Goal: Task Accomplishment & Management: Manage account settings

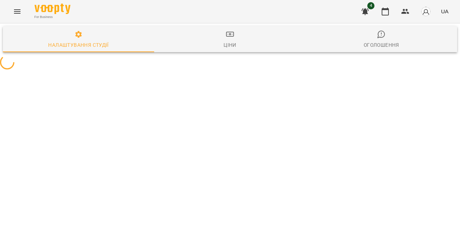
select select "**"
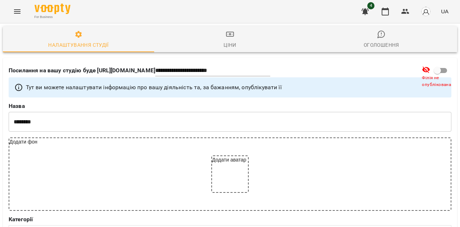
click at [17, 12] on icon "Menu" at bounding box center [17, 11] width 9 height 9
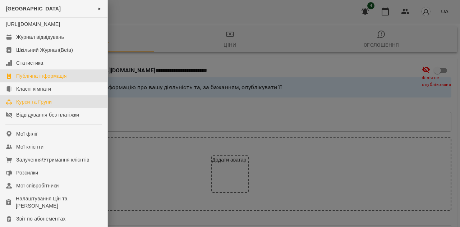
click at [31, 105] on div "Курси та Групи" at bounding box center [34, 101] width 36 height 7
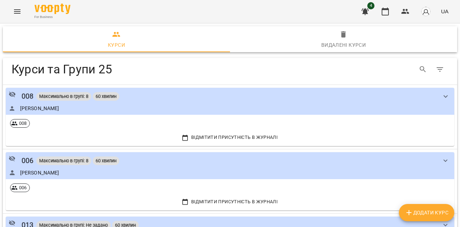
click at [16, 10] on icon "Menu" at bounding box center [17, 11] width 6 height 4
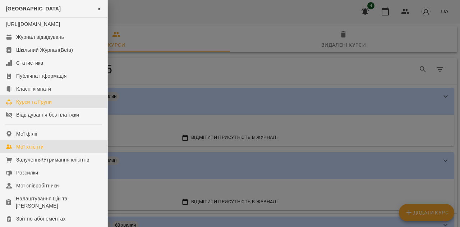
click at [31, 150] on div "Мої клієнти" at bounding box center [29, 146] width 27 height 7
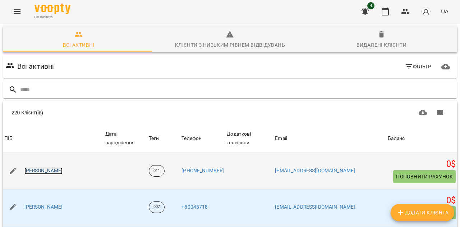
click at [51, 167] on link "Грось Тимур Олексійович" at bounding box center [43, 170] width 38 height 7
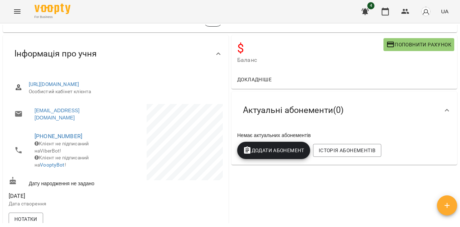
scroll to position [47, 0]
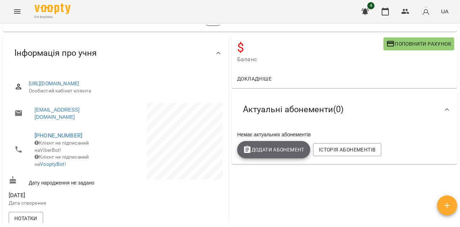
click at [256, 154] on span "Додати Абонемент" at bounding box center [273, 149] width 61 height 9
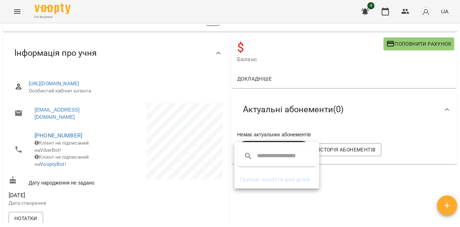
click at [273, 155] on input "text" at bounding box center [285, 155] width 57 height 11
click at [266, 180] on li "Групові заняття для дітей" at bounding box center [276, 179] width 85 height 13
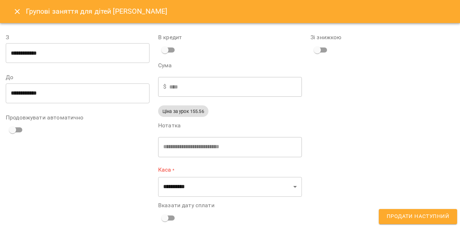
scroll to position [9, 0]
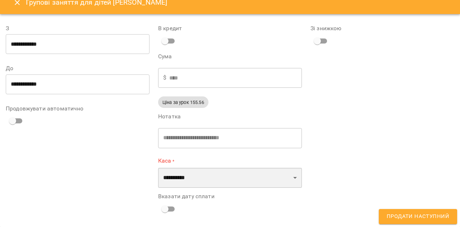
click at [191, 178] on select "**********" at bounding box center [230, 177] width 144 height 20
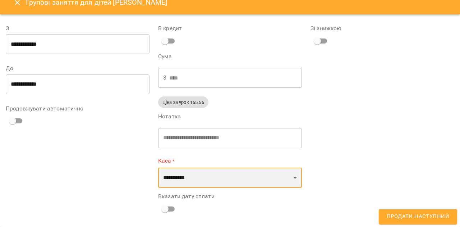
select select "****"
click at [158, 167] on select "**********" at bounding box center [230, 177] width 144 height 20
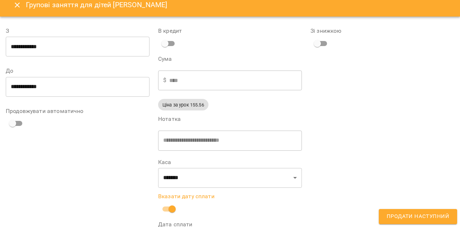
scroll to position [41, 0]
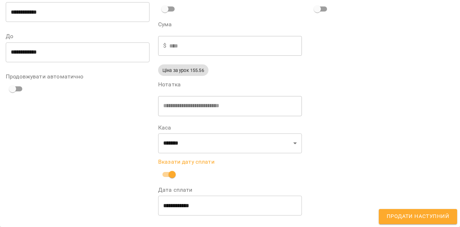
click at [164, 204] on input "**********" at bounding box center [230, 205] width 144 height 20
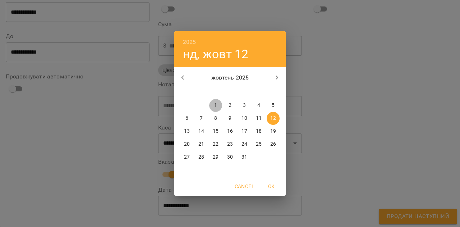
click at [215, 106] on p "1" at bounding box center [215, 105] width 3 height 7
type input "**********"
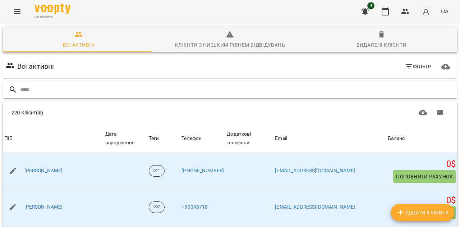
click at [123, 88] on input "text" at bounding box center [237, 90] width 434 height 12
type input "*"
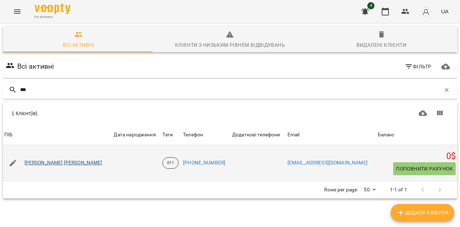
type input "***"
click at [43, 163] on link "[PERSON_NAME] [PERSON_NAME]" at bounding box center [63, 162] width 78 height 7
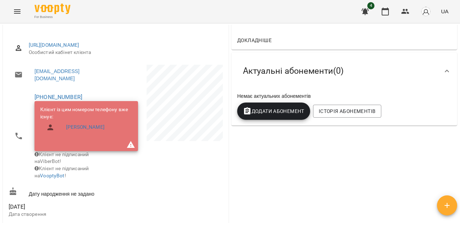
scroll to position [86, 0]
click at [127, 89] on p at bounding box center [170, 103] width 106 height 79
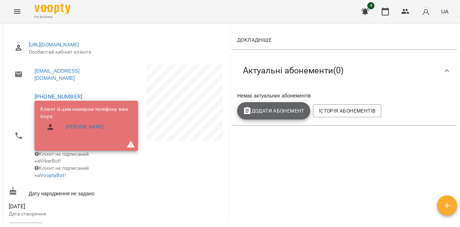
click at [274, 113] on span "Додати Абонемент" at bounding box center [273, 110] width 61 height 9
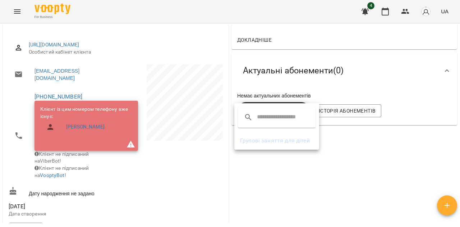
click at [252, 136] on li "Групові заняття для дітей" at bounding box center [276, 140] width 85 height 13
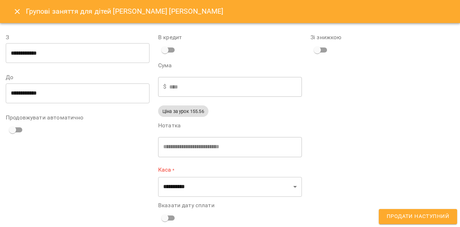
scroll to position [9, 0]
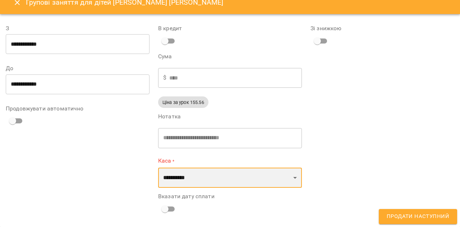
click at [182, 176] on select "**********" at bounding box center [230, 177] width 144 height 20
click at [158, 167] on select "**********" at bounding box center [230, 177] width 144 height 20
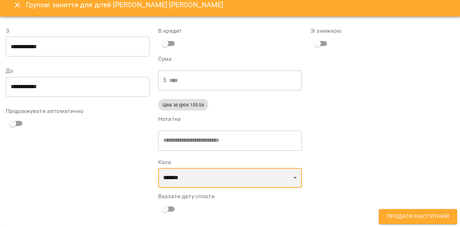
click at [171, 179] on select "**********" at bounding box center [230, 178] width 144 height 20
select select "****"
click at [158, 168] on select "**********" at bounding box center [230, 178] width 144 height 20
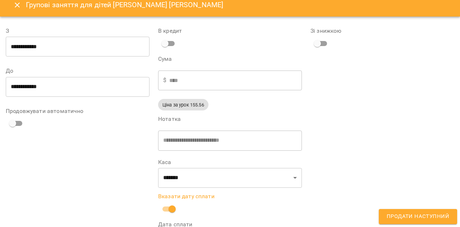
scroll to position [41, 0]
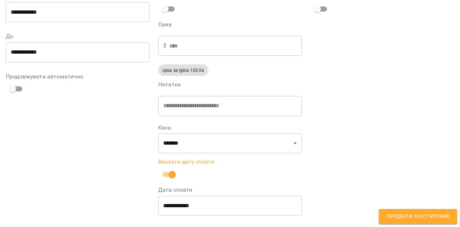
click at [164, 205] on input "**********" at bounding box center [230, 205] width 144 height 20
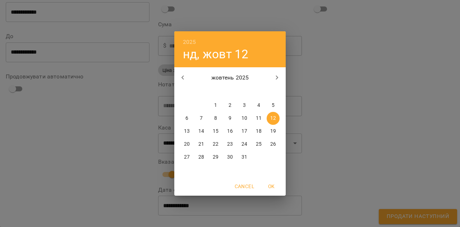
click at [215, 109] on p "1" at bounding box center [215, 105] width 3 height 7
type input "**********"
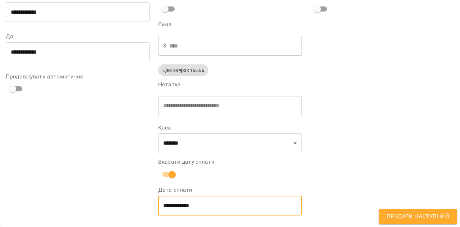
click at [389, 212] on span "Продати наступний" at bounding box center [417, 215] width 62 height 9
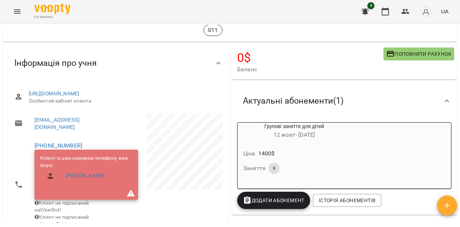
scroll to position [36, 0]
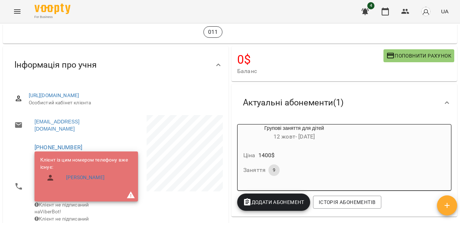
click at [324, 104] on span "Актуальні абонементи ( 1 )" at bounding box center [293, 102] width 101 height 11
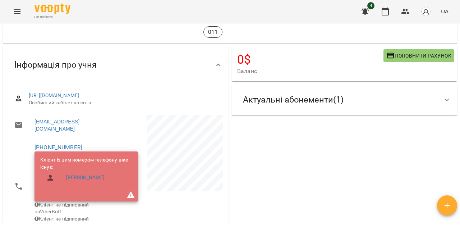
click at [295, 105] on div "Актуальні абонементи ( 1 )" at bounding box center [293, 99] width 112 height 23
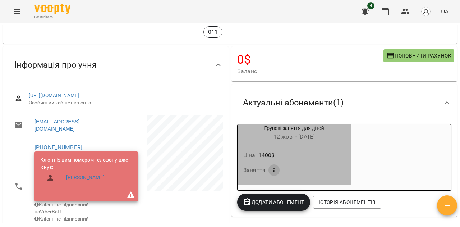
click at [278, 133] on h6 "12 жовт - 11 лист" at bounding box center [293, 136] width 113 height 10
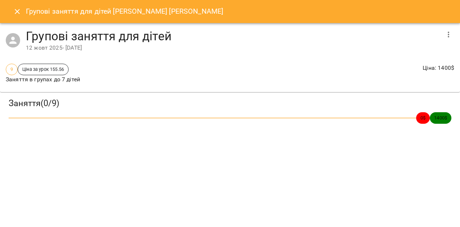
click at [47, 99] on h3 "Заняття ( 0 / 9 )" at bounding box center [230, 103] width 442 height 11
click at [30, 42] on h4 "Групові заняття для дітей" at bounding box center [233, 36] width 414 height 15
click at [29, 50] on div "12 жовт 2025 - 11 лист 2025" at bounding box center [233, 47] width 414 height 9
click at [8, 65] on div "9" at bounding box center [12, 69] width 12 height 11
click at [11, 68] on span "9" at bounding box center [11, 69] width 11 height 7
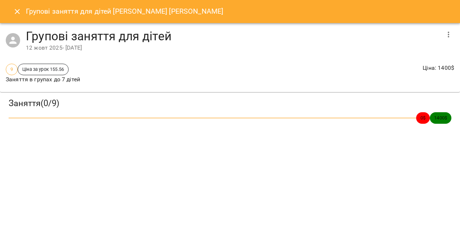
click at [32, 68] on span "Ціна за урок 155.56" at bounding box center [43, 69] width 50 height 7
drag, startPoint x: 426, startPoint y: 117, endPoint x: 385, endPoint y: 111, distance: 41.8
click at [385, 111] on div "0 $ 1400 $" at bounding box center [229, 118] width 445 height 14
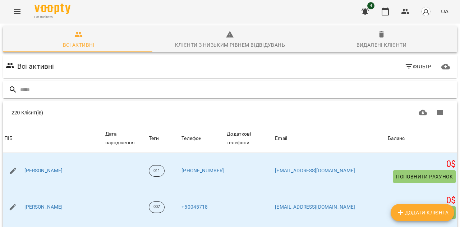
click at [108, 85] on input "text" at bounding box center [237, 90] width 434 height 12
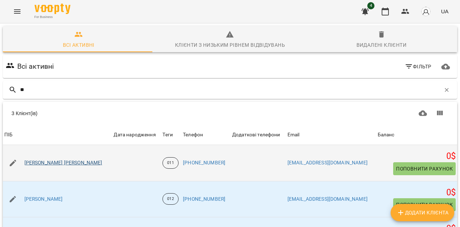
type input "**"
click at [45, 166] on link "[PERSON_NAME] [PERSON_NAME]" at bounding box center [63, 162] width 78 height 7
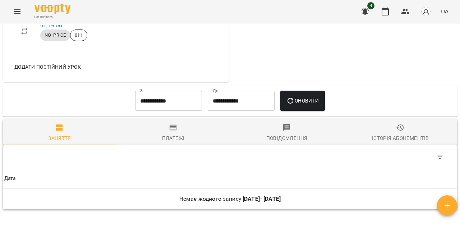
scroll to position [420, 0]
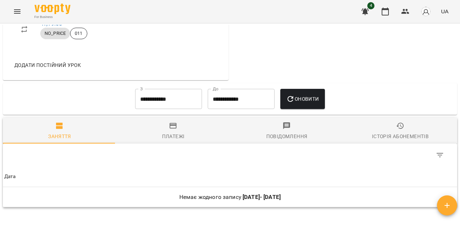
click at [137, 109] on input "**********" at bounding box center [168, 99] width 67 height 20
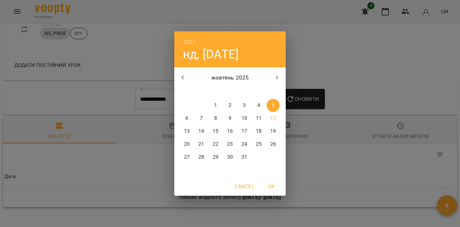
click at [216, 104] on p "1" at bounding box center [215, 105] width 3 height 7
type input "**********"
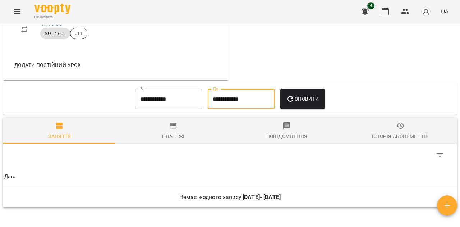
click at [218, 109] on input "**********" at bounding box center [241, 99] width 67 height 20
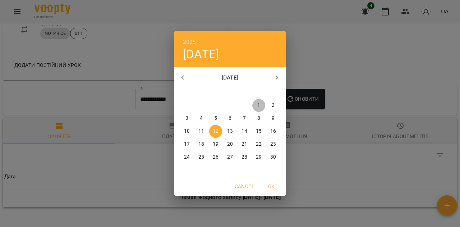
click at [259, 105] on p "1" at bounding box center [258, 105] width 3 height 7
type input "**********"
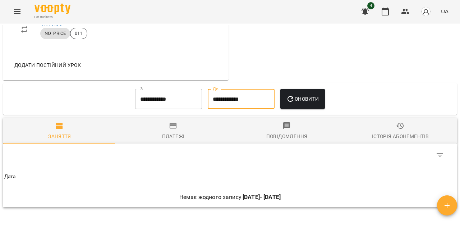
click at [298, 103] on span "Оновити" at bounding box center [302, 98] width 33 height 9
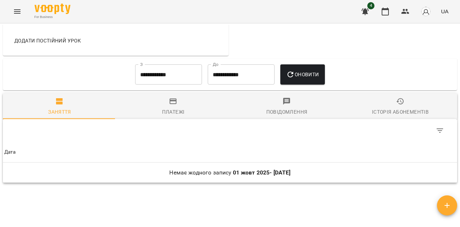
scroll to position [446, 0]
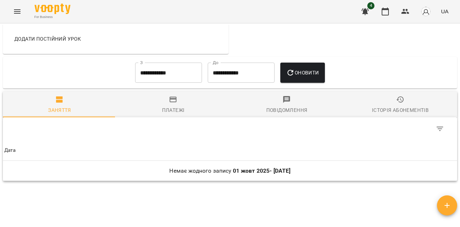
click at [172, 102] on icon "button" at bounding box center [172, 100] width 7 height 6
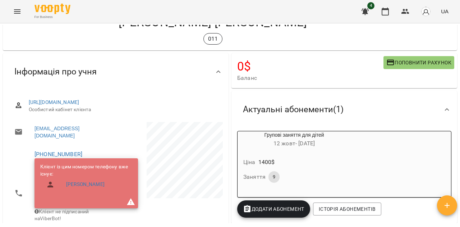
scroll to position [14, 0]
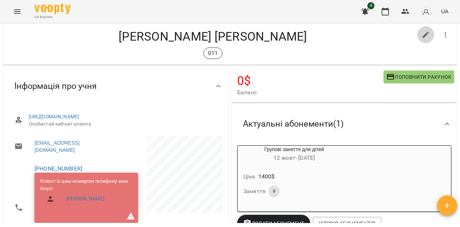
click at [421, 36] on icon "button" at bounding box center [425, 35] width 9 height 9
select select "**"
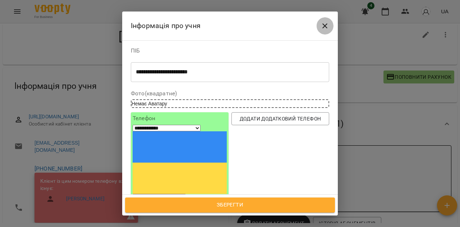
click at [325, 27] on icon "Close" at bounding box center [324, 26] width 9 height 9
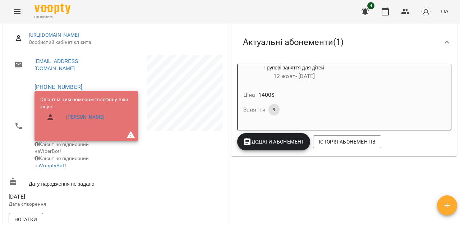
scroll to position [83, 0]
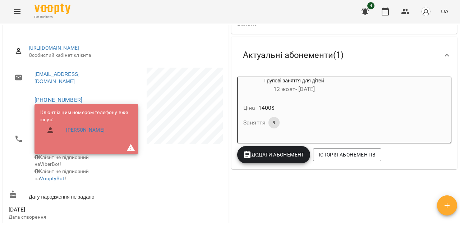
click at [276, 152] on span "Додати Абонемент" at bounding box center [273, 154] width 61 height 9
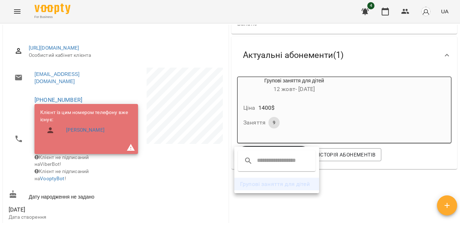
click at [249, 185] on li "Групові заняття для дітей" at bounding box center [276, 183] width 85 height 13
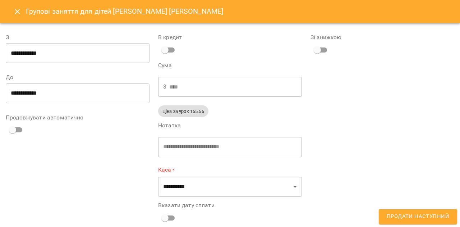
scroll to position [0, 0]
click at [19, 57] on input "**********" at bounding box center [78, 53] width 144 height 20
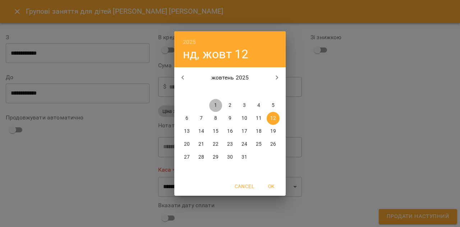
click at [214, 104] on p "1" at bounding box center [215, 105] width 3 height 7
type input "**********"
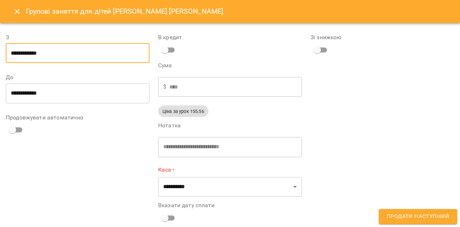
click at [25, 94] on input "**********" at bounding box center [78, 93] width 144 height 20
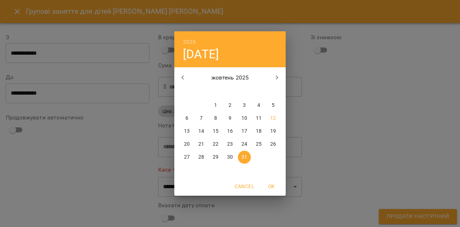
click at [105, 161] on div "2025 пт, жовт 31 жовтень 2025 пн вт ср чт пт сб нд 29 30 1 2 3 4 5 6 7 8 9 10 1…" at bounding box center [230, 113] width 460 height 227
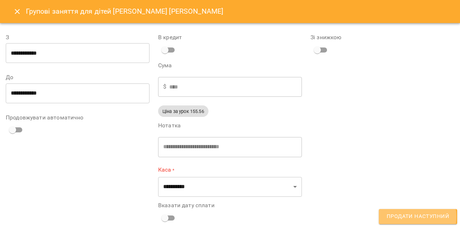
click at [406, 217] on span "Продати наступний" at bounding box center [417, 215] width 62 height 9
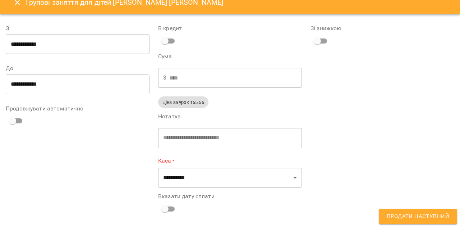
click at [401, 217] on span "Продати наступний" at bounding box center [417, 215] width 62 height 9
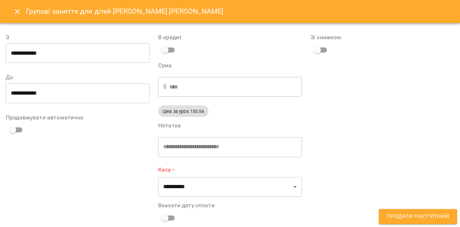
click at [17, 10] on icon "Close" at bounding box center [17, 11] width 9 height 9
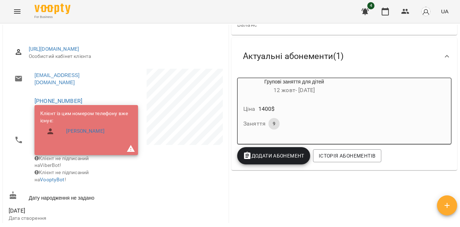
scroll to position [48, 0]
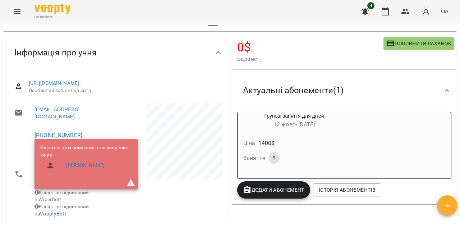
click at [280, 128] on h6 "12 жовт - 11 лист" at bounding box center [293, 124] width 113 height 10
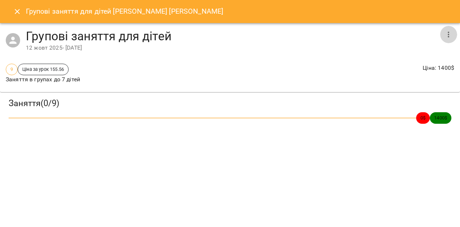
click at [454, 32] on button "button" at bounding box center [447, 34] width 17 height 17
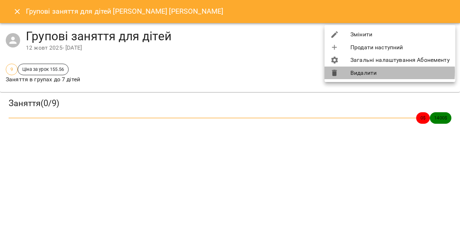
click at [364, 71] on li "Видалити" at bounding box center [389, 72] width 131 height 13
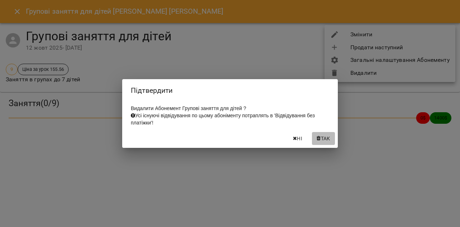
click at [318, 141] on icon "button" at bounding box center [318, 138] width 4 height 5
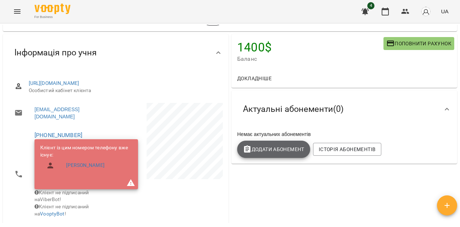
click at [261, 148] on span "Додати Абонемент" at bounding box center [273, 149] width 61 height 9
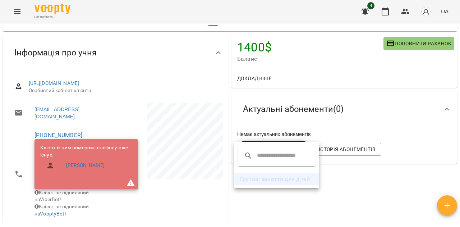
click at [251, 178] on li "Групові заняття для дітей" at bounding box center [276, 178] width 85 height 13
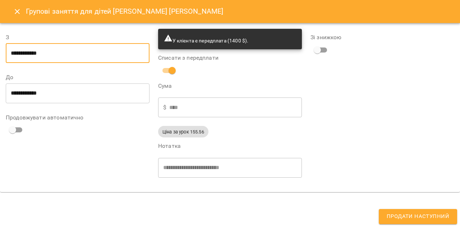
click at [19, 57] on input "**********" at bounding box center [78, 53] width 144 height 20
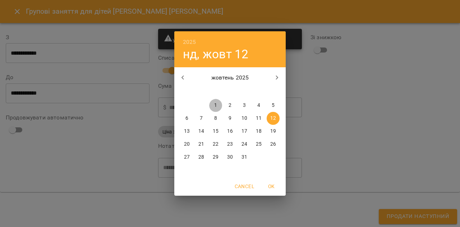
click at [213, 105] on span "1" at bounding box center [215, 105] width 13 height 7
type input "**********"
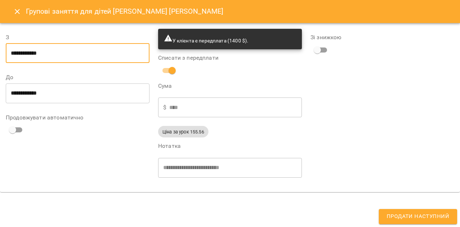
click at [14, 94] on input "**********" at bounding box center [78, 93] width 144 height 20
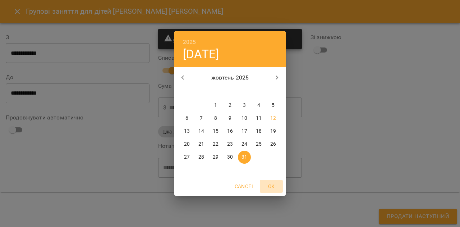
click at [276, 187] on span "OK" at bounding box center [270, 186] width 17 height 9
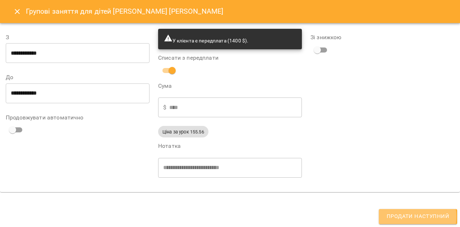
click at [408, 217] on span "Продати наступний" at bounding box center [417, 215] width 62 height 9
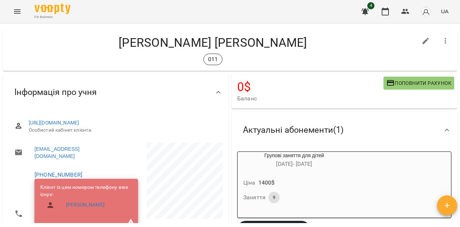
scroll to position [0, 0]
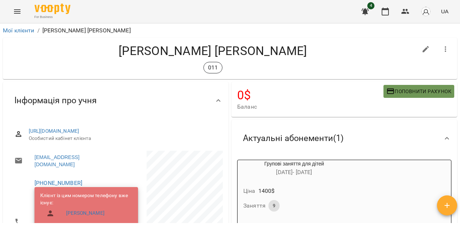
click at [405, 92] on span "Поповнити рахунок" at bounding box center [418, 91] width 65 height 9
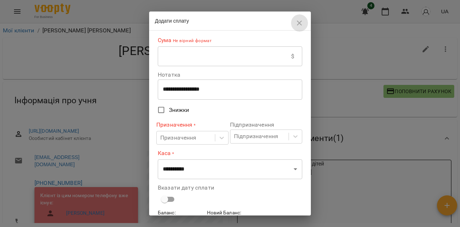
click at [302, 25] on icon "button" at bounding box center [299, 23] width 9 height 9
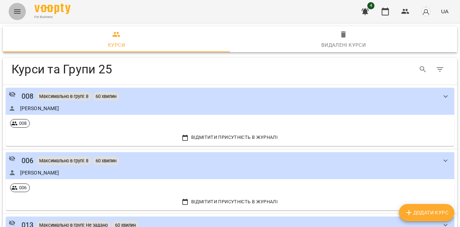
click at [15, 8] on icon "Menu" at bounding box center [17, 11] width 9 height 9
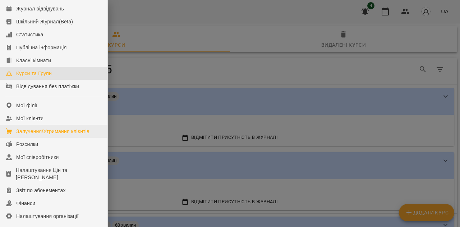
scroll to position [29, 0]
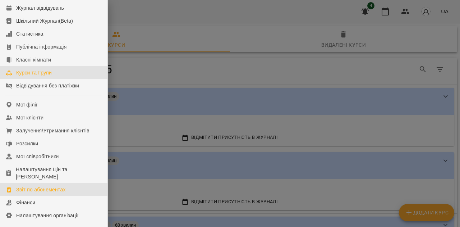
click at [29, 193] on div "Звіт по абонементах" at bounding box center [41, 189] width 50 height 7
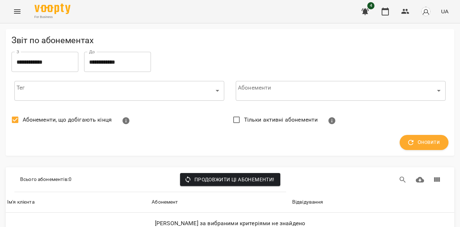
scroll to position [39, 0]
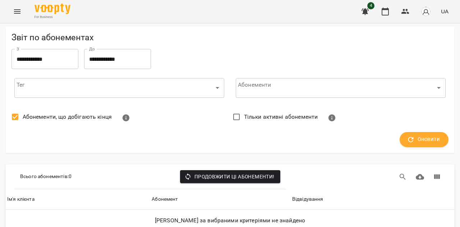
click at [213, 172] on span "Продовжити ці абонементи!" at bounding box center [230, 176] width 89 height 9
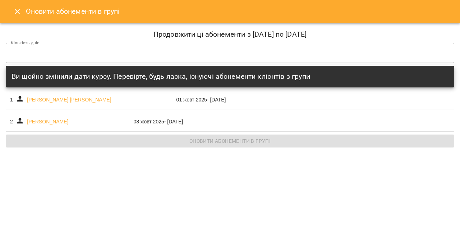
click at [15, 9] on icon "Close" at bounding box center [17, 11] width 9 height 9
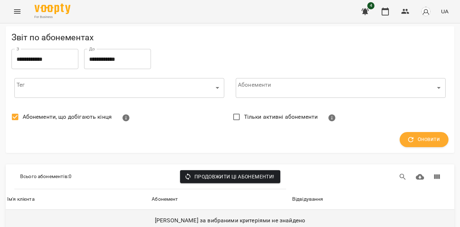
click at [206, 215] on h6 "Абонементів за вибраними критеріями не знайдено" at bounding box center [229, 220] width 445 height 10
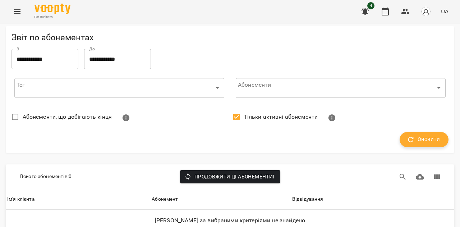
click at [412, 132] on button "Оновити" at bounding box center [423, 139] width 49 height 15
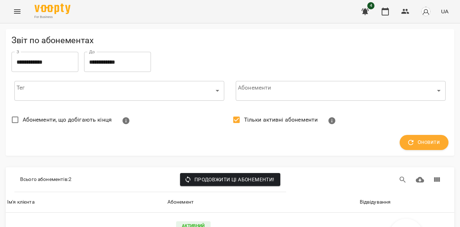
scroll to position [112, 0]
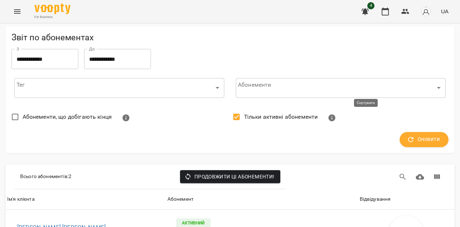
click at [367, 195] on div "Відвідування" at bounding box center [374, 199] width 31 height 9
click at [17, 12] on icon "Menu" at bounding box center [17, 11] width 9 height 9
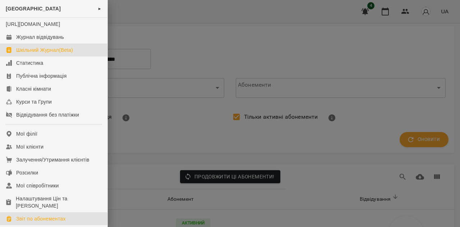
click at [25, 54] on div "Шкільний Журнал(Beta)" at bounding box center [44, 49] width 57 height 7
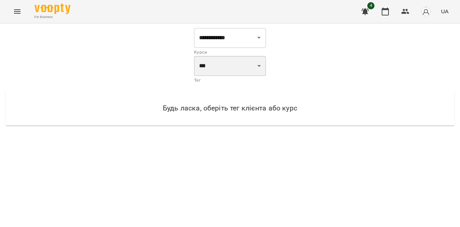
click at [243, 65] on select "*** *** *** *** *** *** *** *** *** *** *** *** *** *** *** *** *** *** *** ***…" at bounding box center [230, 66] width 72 height 20
select select "***"
click at [194, 56] on select "*** *** *** *** *** *** *** *** *** *** *** *** *** *** *** *** *** *** *** ***…" at bounding box center [230, 66] width 72 height 20
select select "**********"
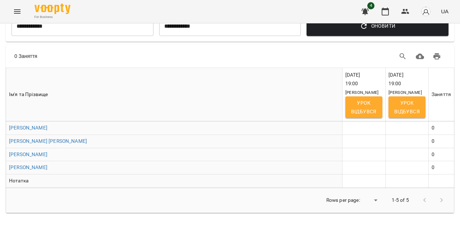
scroll to position [78, 0]
click at [359, 116] on span "Урок відбувся" at bounding box center [363, 106] width 25 height 17
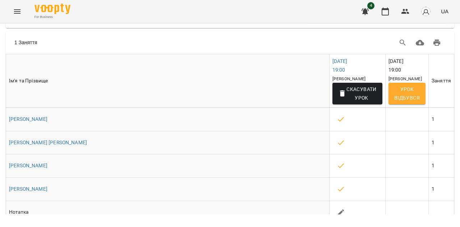
scroll to position [89, 0]
click at [406, 102] on span "Урок відбувся" at bounding box center [406, 92] width 25 height 17
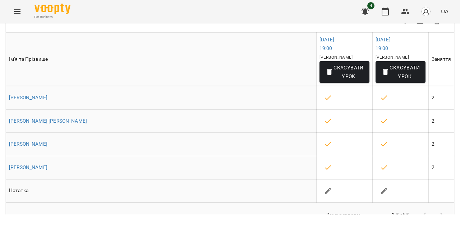
scroll to position [119, 0]
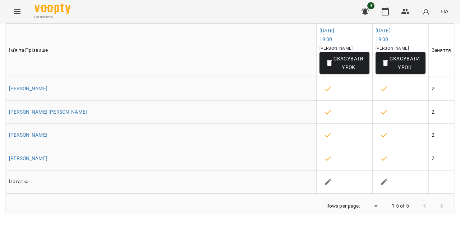
click at [436, 212] on div at bounding box center [433, 205] width 34 height 17
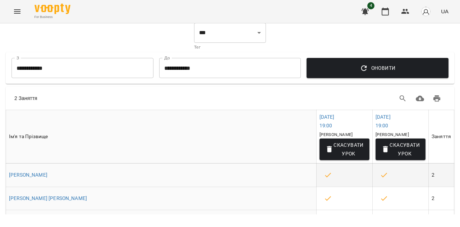
scroll to position [31, 0]
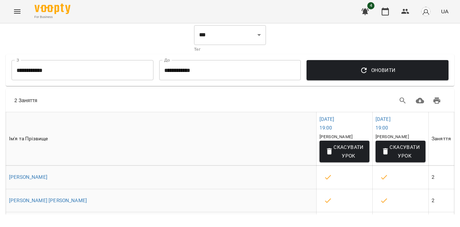
click at [343, 71] on span "Оновити" at bounding box center [377, 70] width 130 height 9
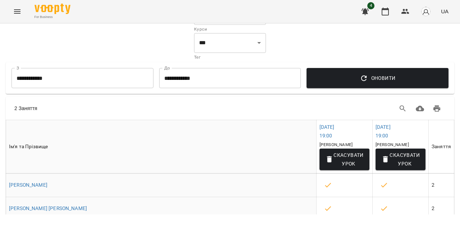
scroll to position [22, 0]
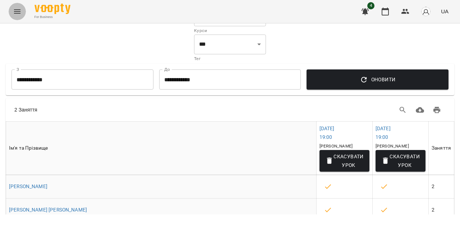
click at [16, 11] on icon "Menu" at bounding box center [17, 11] width 9 height 9
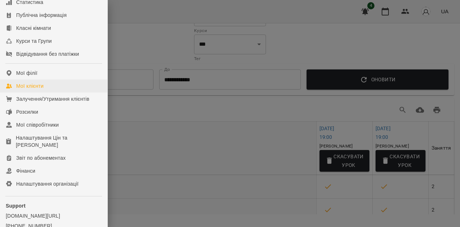
scroll to position [64, 0]
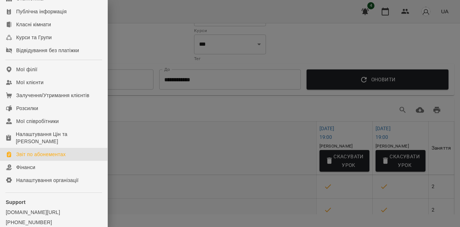
click at [31, 158] on div "Звіт по абонементах" at bounding box center [41, 153] width 50 height 7
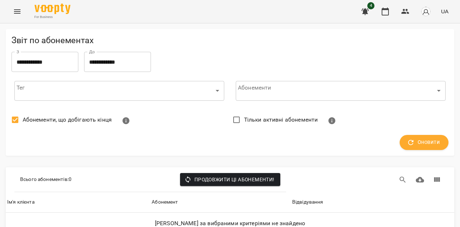
scroll to position [39, 0]
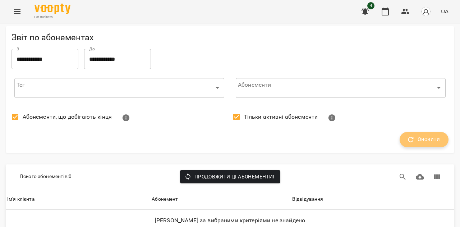
click at [429, 135] on span "Оновити" at bounding box center [424, 139] width 32 height 9
click at [411, 135] on span "Оновити" at bounding box center [424, 139] width 32 height 9
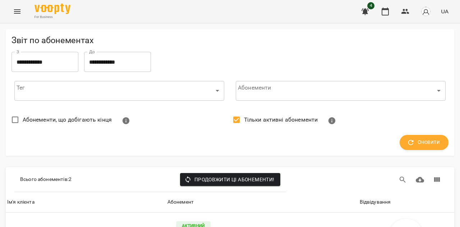
scroll to position [112, 0]
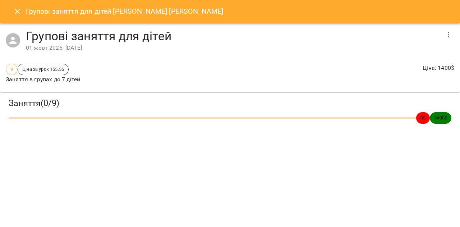
scroll to position [65, 0]
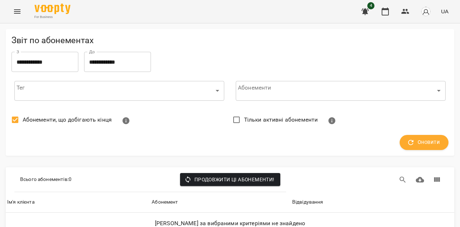
scroll to position [39, 0]
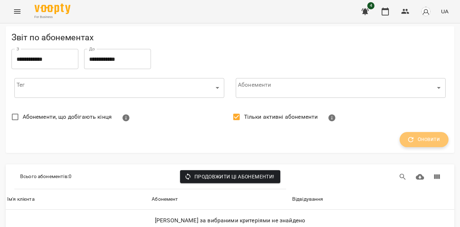
click at [410, 135] on span "Оновити" at bounding box center [424, 139] width 32 height 9
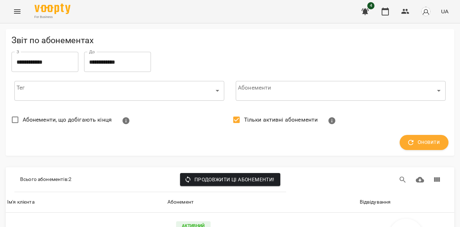
scroll to position [112, 0]
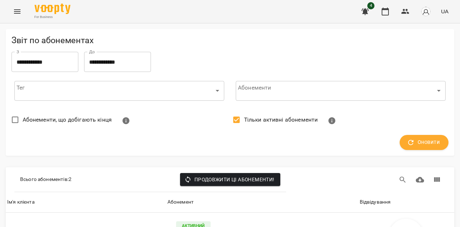
click at [15, 10] on icon "Menu" at bounding box center [17, 11] width 9 height 9
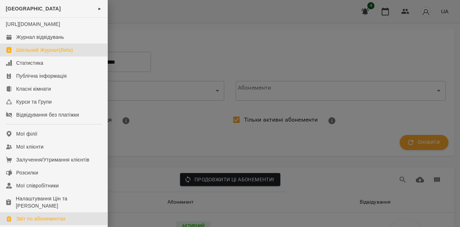
click at [42, 54] on div "Шкільний Журнал(Beta)" at bounding box center [44, 49] width 57 height 7
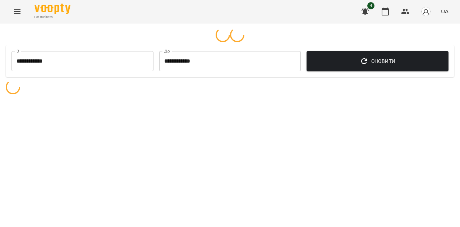
select select "**********"
select select "***"
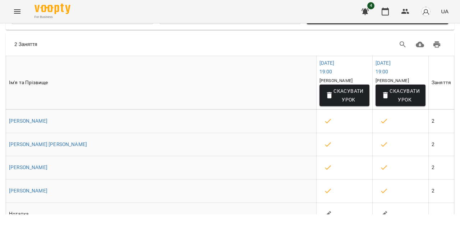
scroll to position [119, 0]
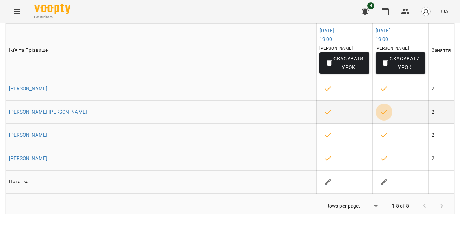
click at [380, 116] on icon "button" at bounding box center [384, 112] width 9 height 9
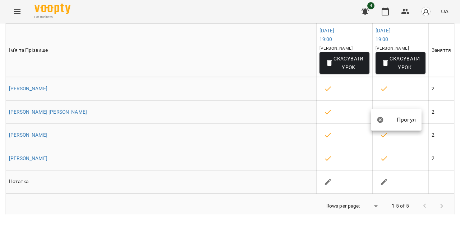
click at [445, 155] on div at bounding box center [230, 113] width 460 height 227
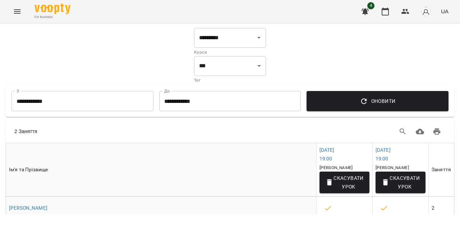
scroll to position [3, 0]
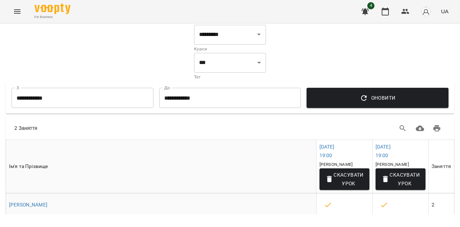
click at [372, 94] on span "Оновити" at bounding box center [377, 97] width 130 height 9
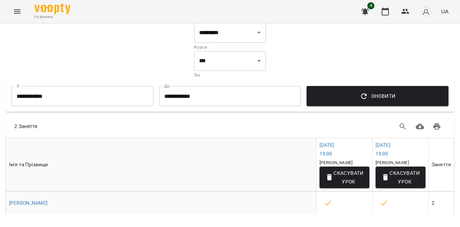
scroll to position [0, 0]
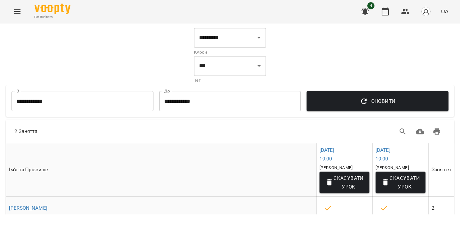
click at [19, 10] on icon "Menu" at bounding box center [17, 11] width 6 height 4
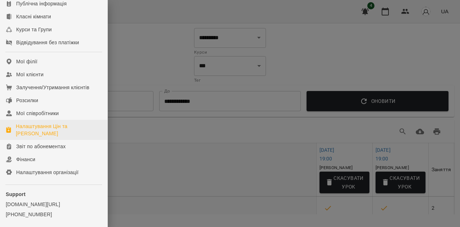
scroll to position [105, 0]
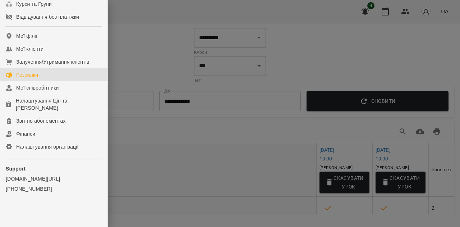
click at [28, 79] on link "Розсилки" at bounding box center [53, 74] width 107 height 13
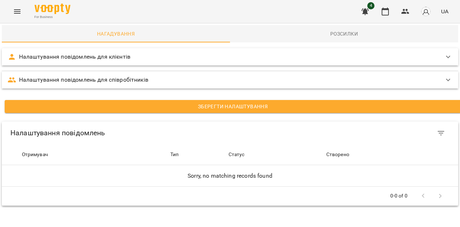
click at [107, 57] on p "Налаштування повідомлень для клієнтів" at bounding box center [74, 56] width 111 height 9
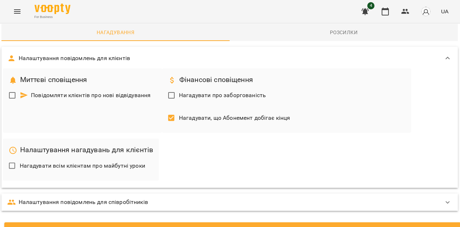
scroll to position [29, 0]
click at [172, 110] on span at bounding box center [171, 117] width 15 height 15
click at [13, 6] on button "Menu" at bounding box center [17, 11] width 17 height 17
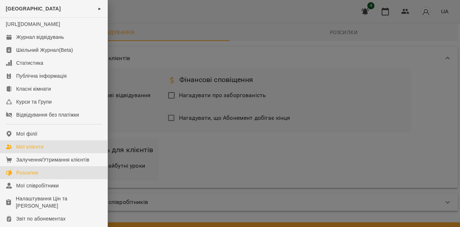
click at [40, 150] on div "Мої клієнти" at bounding box center [29, 146] width 27 height 7
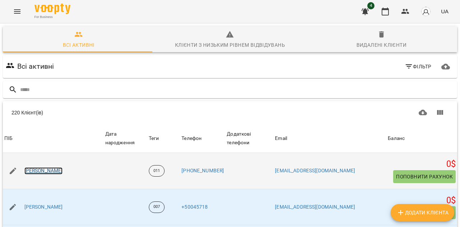
click at [58, 167] on link "Грось Тимур Олексійович" at bounding box center [43, 170] width 38 height 7
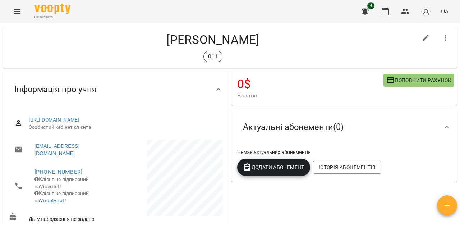
scroll to position [11, 0]
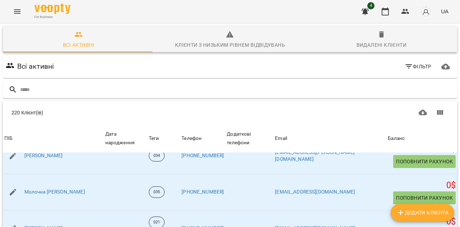
scroll to position [92, 0]
click at [355, 224] on body "For Business 4 UA Всі активні Клієнти з низьким рівнем відвідувань Видалені клі…" at bounding box center [230, 187] width 460 height 374
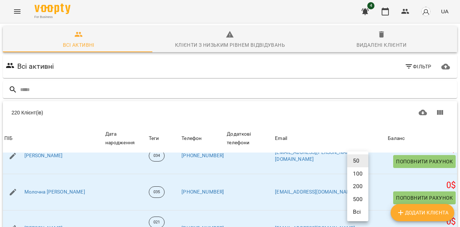
click at [355, 213] on li "Всі" at bounding box center [357, 211] width 21 height 13
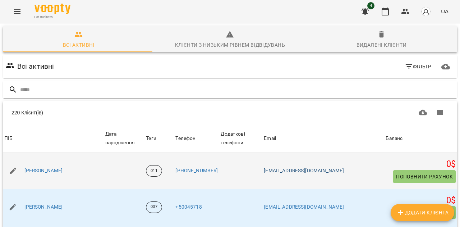
scroll to position [0, 0]
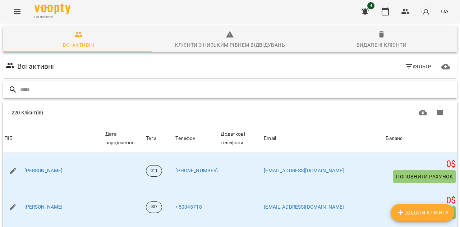
click at [243, 86] on input "text" at bounding box center [237, 90] width 434 height 12
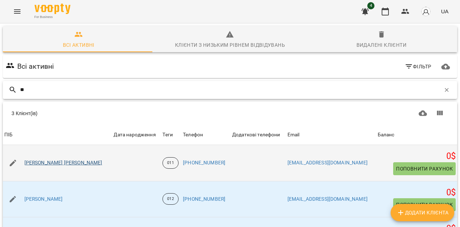
type input "**"
click at [51, 162] on link "[PERSON_NAME] [PERSON_NAME]" at bounding box center [63, 162] width 78 height 7
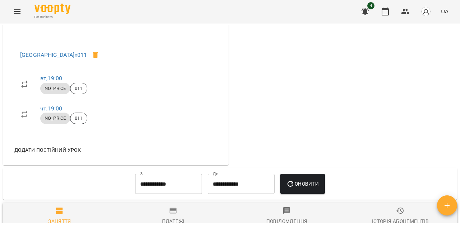
scroll to position [336, 0]
click at [49, 91] on span "NO_PRICE" at bounding box center [55, 88] width 30 height 6
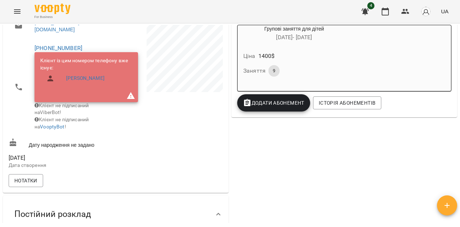
scroll to position [134, 0]
click at [104, 82] on link "[PERSON_NAME]" at bounding box center [85, 78] width 38 height 7
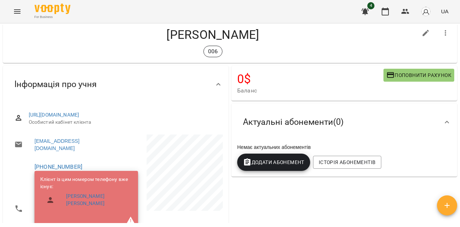
scroll to position [16, 0]
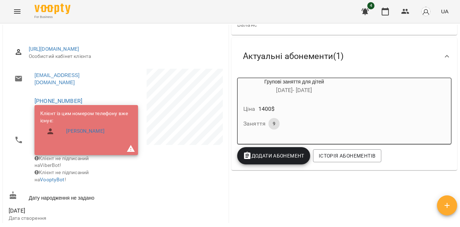
scroll to position [82, 0]
click at [15, 14] on icon "Menu" at bounding box center [17, 11] width 9 height 9
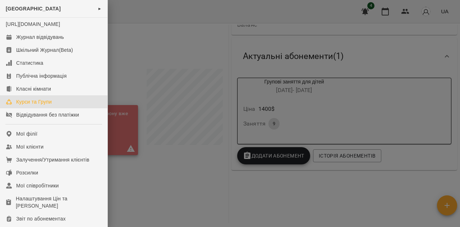
click at [29, 105] on div "Курси та Групи" at bounding box center [34, 101] width 36 height 7
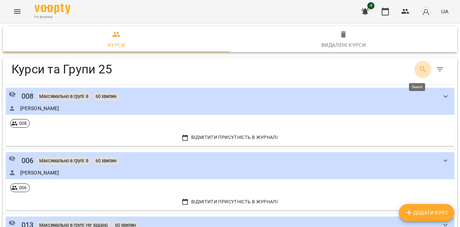
click at [418, 71] on icon "Search" at bounding box center [422, 69] width 9 height 9
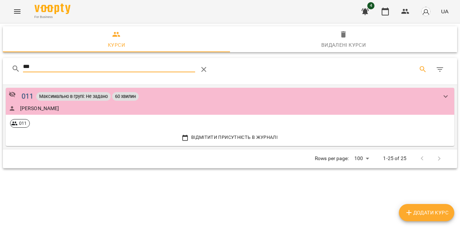
type input "***"
click at [27, 96] on div "011" at bounding box center [28, 95] width 12 height 11
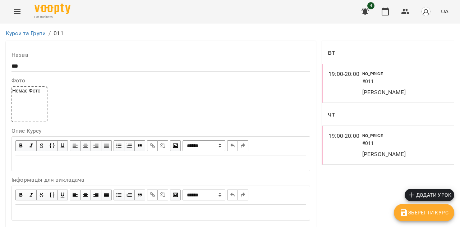
scroll to position [164, 0]
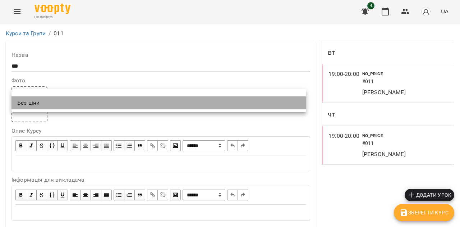
click at [44, 104] on li "Без ціни" at bounding box center [158, 102] width 294 height 13
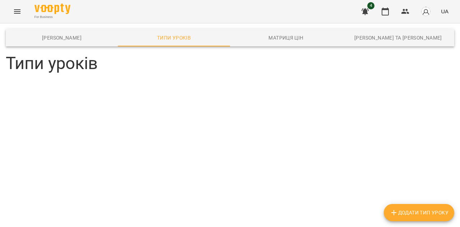
click at [415, 213] on span "Додати Тип Уроку" at bounding box center [418, 212] width 59 height 9
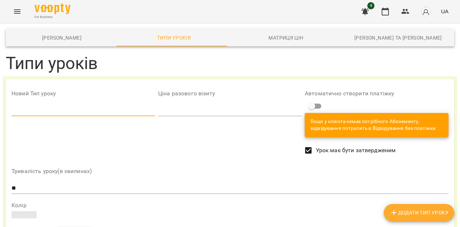
click at [53, 106] on input "text" at bounding box center [83, 110] width 144 height 11
type input "**********"
click at [187, 111] on input "number" at bounding box center [230, 110] width 144 height 11
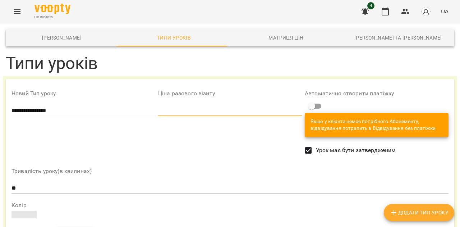
click at [294, 112] on input "*******" at bounding box center [230, 110] width 144 height 11
click at [227, 113] on input "*******" at bounding box center [230, 110] width 144 height 11
type input "*"
click at [241, 167] on div "Тривалість уроку(в хвилинах) ** Колір" at bounding box center [229, 193] width 439 height 64
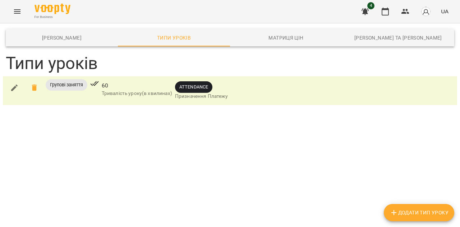
scroll to position [0, 0]
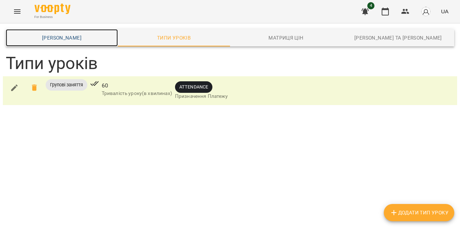
click at [70, 43] on link "Шаблони Абонементів" at bounding box center [62, 37] width 112 height 17
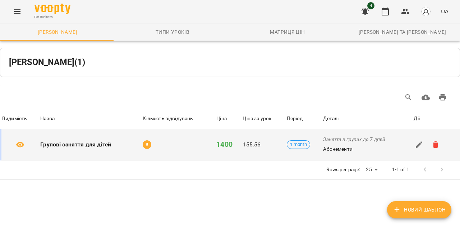
click at [96, 145] on h6 "Групові заняття для дітей" at bounding box center [89, 144] width 99 height 10
click at [27, 140] on div at bounding box center [20, 144] width 34 height 9
click at [414, 145] on icon "button" at bounding box center [418, 144] width 9 height 9
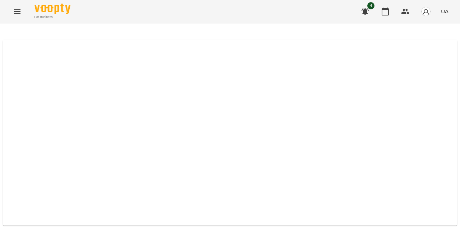
select select "*****"
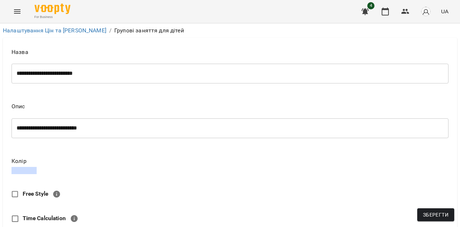
scroll to position [403, 0]
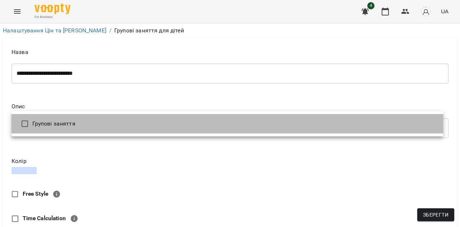
click at [51, 128] on li "Групові заняття" at bounding box center [226, 123] width 431 height 19
type input "**********"
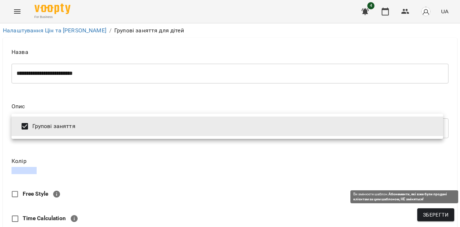
click at [428, 211] on span "Зберегти" at bounding box center [435, 214] width 25 height 9
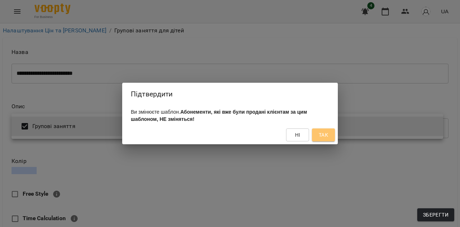
click at [325, 136] on span "Так" at bounding box center [322, 134] width 9 height 9
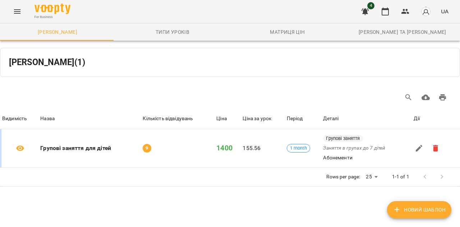
scroll to position [12, 0]
click at [16, 16] on button "Menu" at bounding box center [17, 11] width 17 height 17
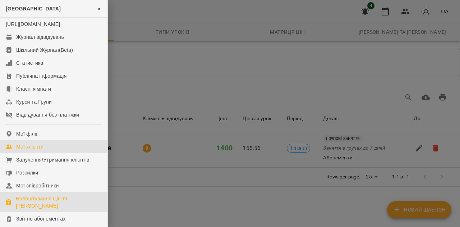
click at [36, 150] on div "Мої клієнти" at bounding box center [29, 146] width 27 height 7
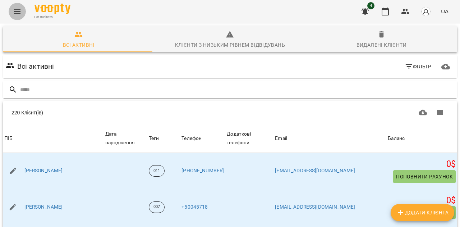
click at [17, 5] on button "Menu" at bounding box center [17, 11] width 17 height 17
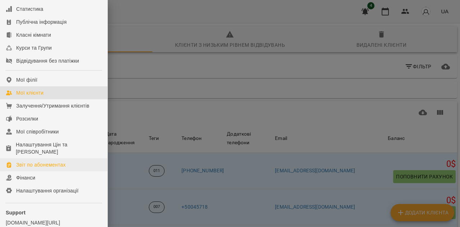
scroll to position [55, 0]
click at [37, 167] on div "Звіт по абонементах" at bounding box center [41, 163] width 50 height 7
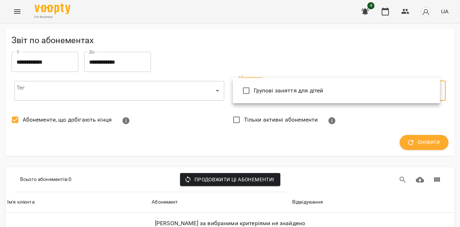
click at [270, 95] on body "**********" at bounding box center [230, 129] width 460 height 259
type input "**********"
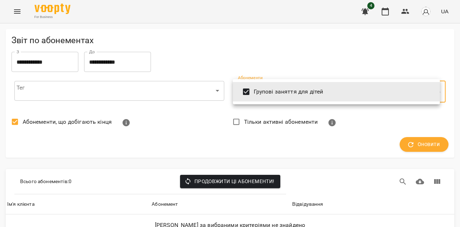
click at [418, 112] on div at bounding box center [230, 113] width 460 height 227
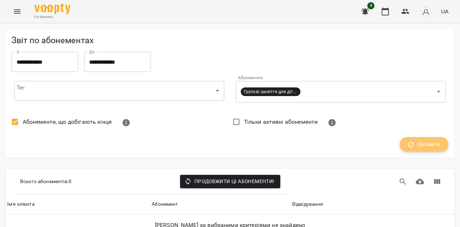
click at [422, 140] on span "Оновити" at bounding box center [424, 144] width 32 height 9
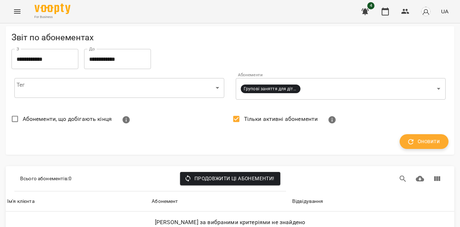
click at [425, 137] on span "Оновити" at bounding box center [424, 141] width 32 height 9
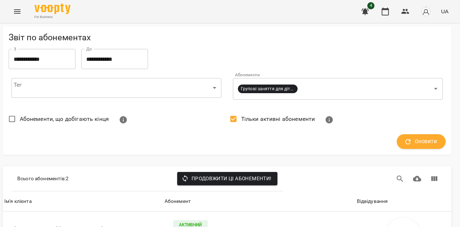
scroll to position [108, 3]
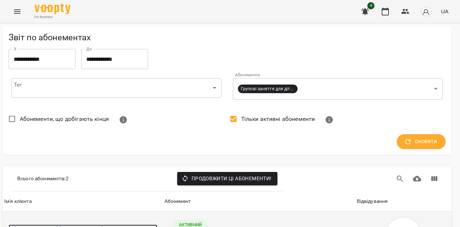
click at [45, 224] on h6 "[PERSON_NAME] [PERSON_NAME]" at bounding box center [85, 229] width 143 height 10
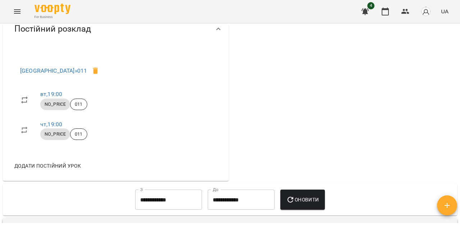
scroll to position [321, 0]
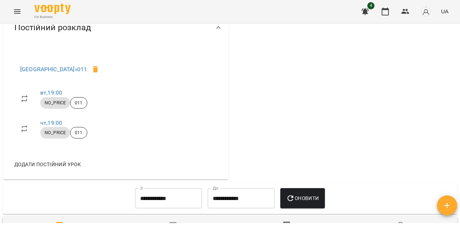
click at [55, 106] on span "NO_PRICE" at bounding box center [55, 102] width 30 height 6
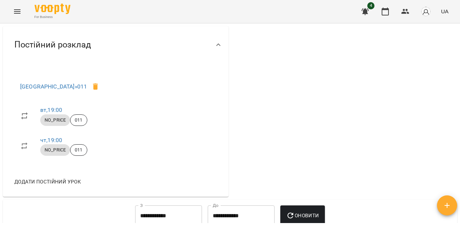
scroll to position [301, 0]
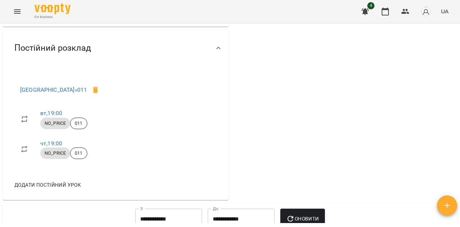
click at [14, 6] on button "Menu" at bounding box center [17, 11] width 17 height 17
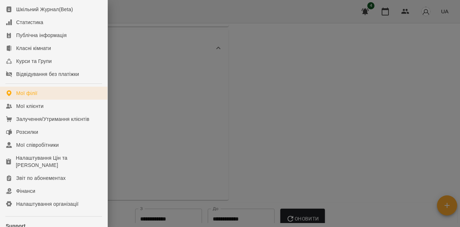
scroll to position [40, 0]
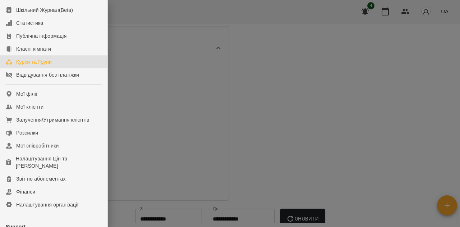
click at [28, 65] on div "Курси та Групи" at bounding box center [34, 61] width 36 height 7
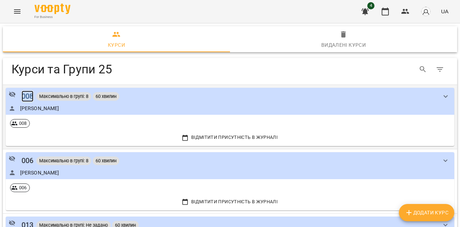
click at [24, 94] on div "008" at bounding box center [28, 95] width 12 height 11
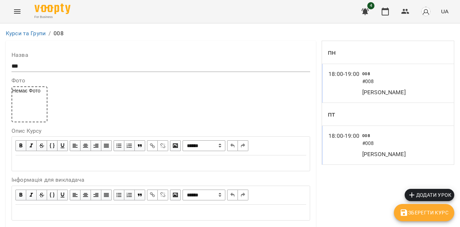
scroll to position [574, 0]
click at [19, 10] on icon "Menu" at bounding box center [17, 11] width 6 height 4
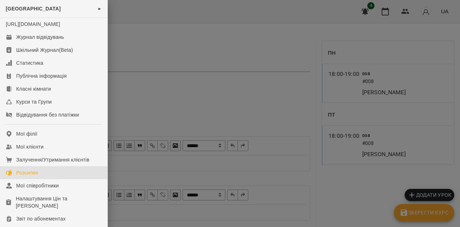
click at [42, 179] on link "Розсилки" at bounding box center [53, 172] width 107 height 13
